Goal: Information Seeking & Learning: Understand process/instructions

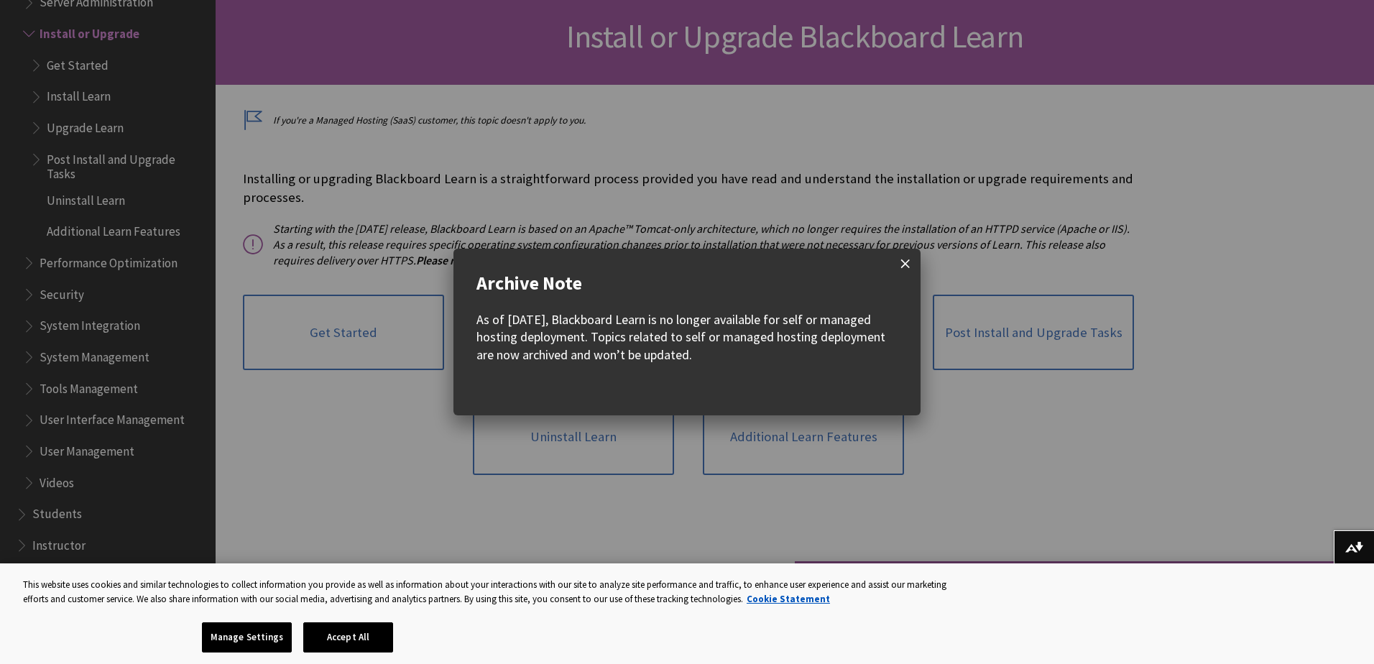
click at [910, 268] on span at bounding box center [905, 264] width 30 height 30
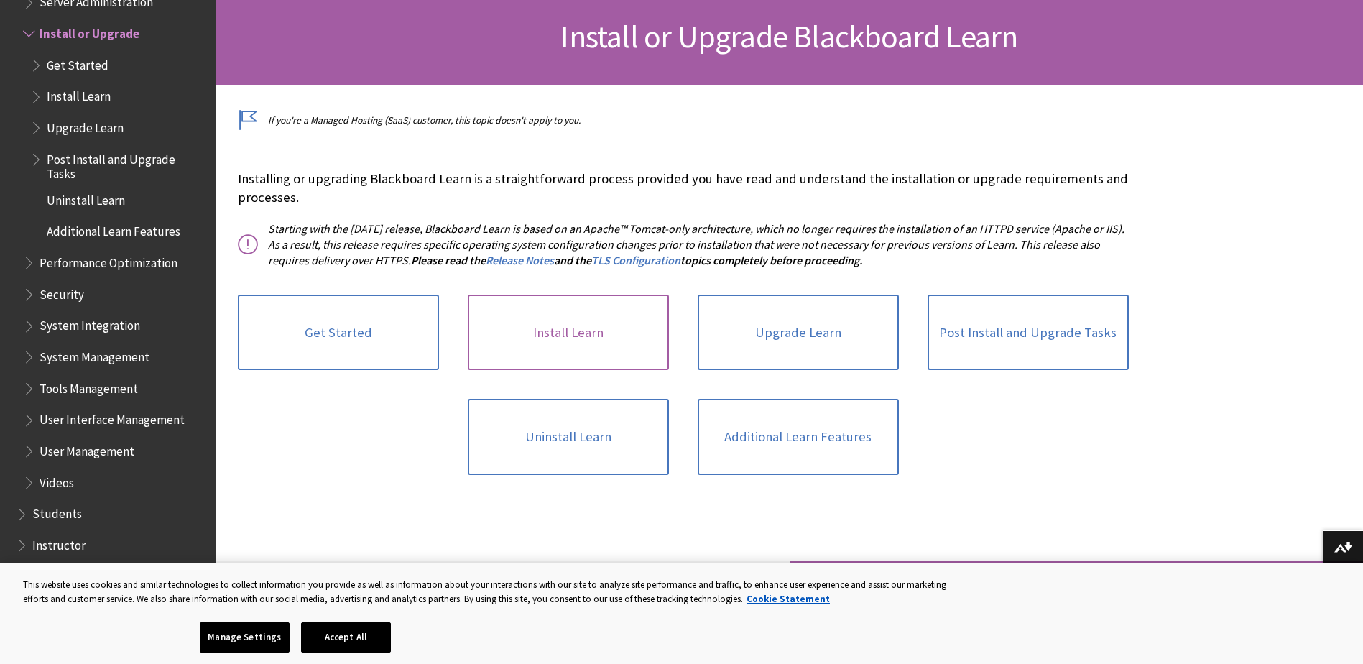
click at [591, 341] on link "Install Learn" at bounding box center [568, 333] width 201 height 76
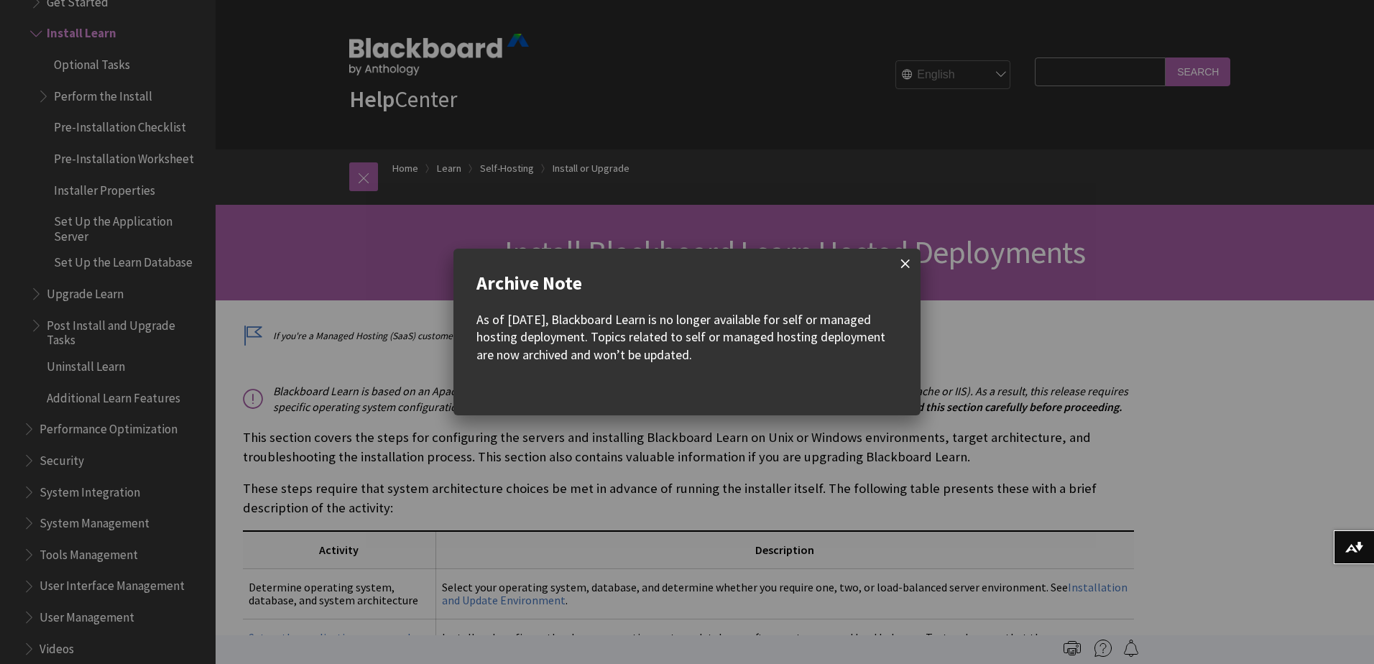
click at [899, 268] on span at bounding box center [905, 264] width 30 height 30
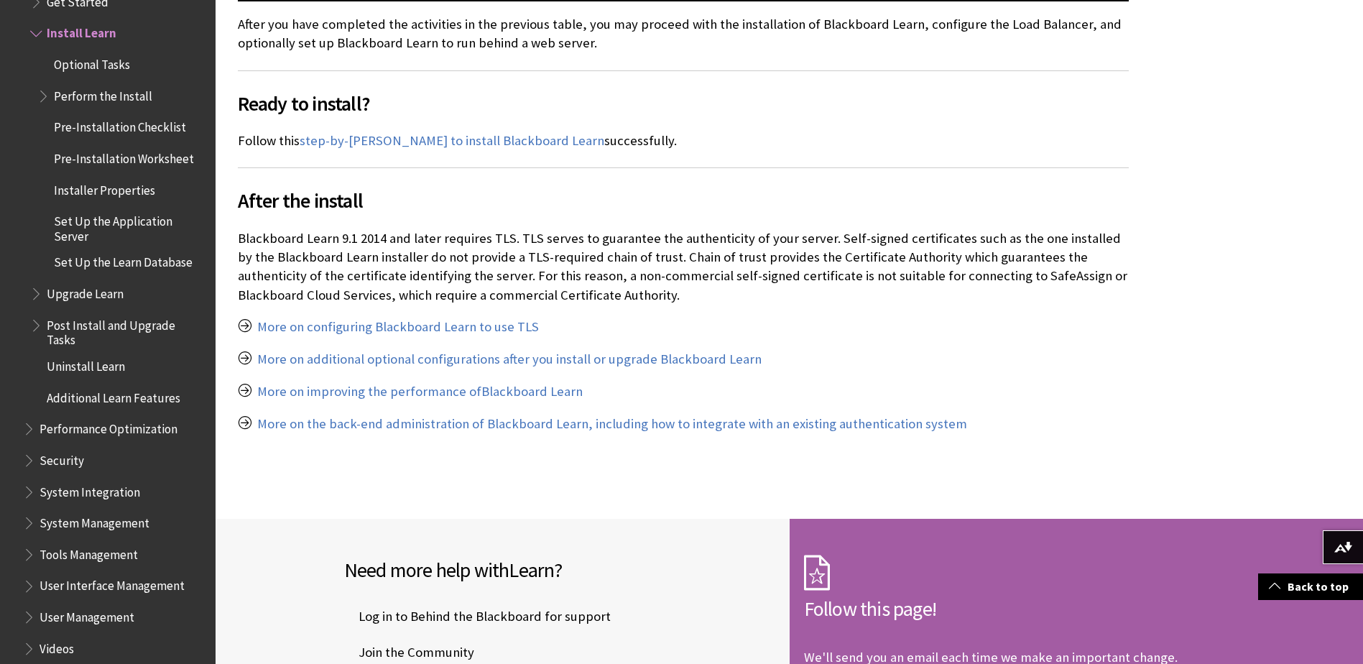
scroll to position [1365, 0]
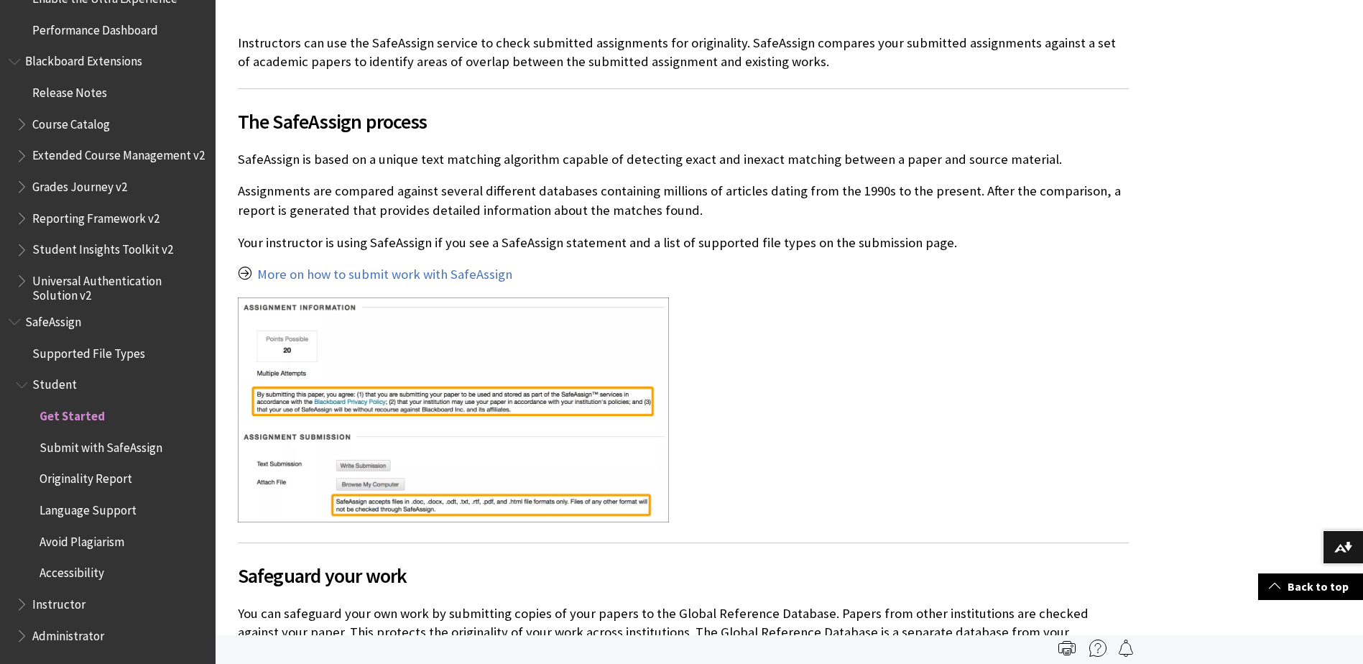
scroll to position [287, 0]
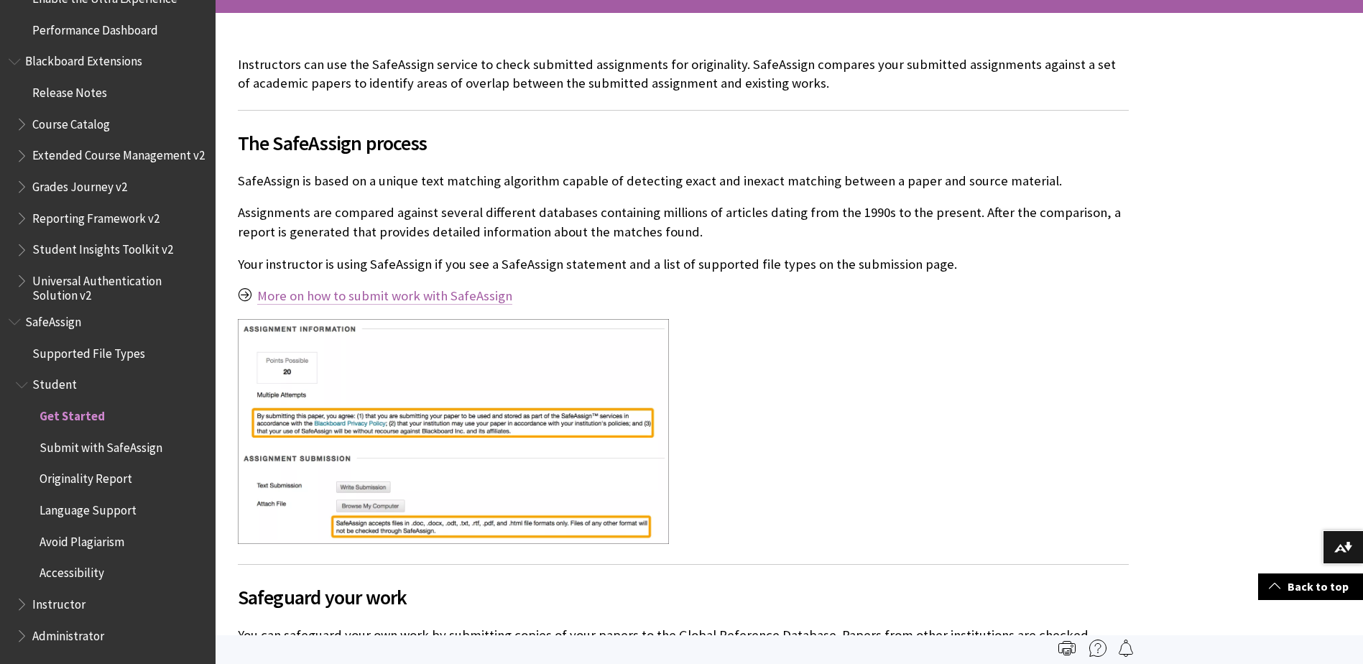
click at [410, 302] on link "More on how to submit work with SafeAssign" at bounding box center [384, 295] width 255 height 17
